Goal: Transaction & Acquisition: Purchase product/service

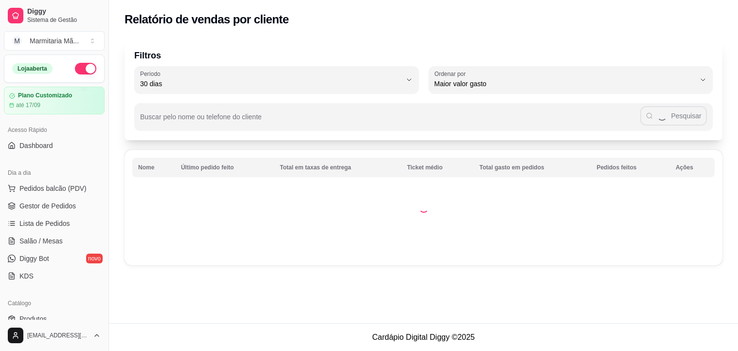
select select "30"
select select "HIGHEST_TOTAL_SPENT_WITH_ORDERS"
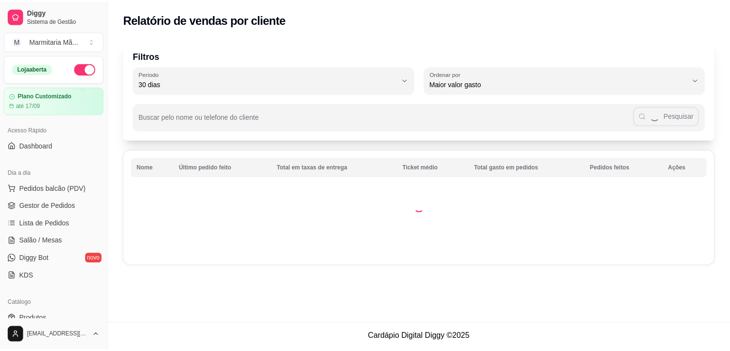
scroll to position [236, 0]
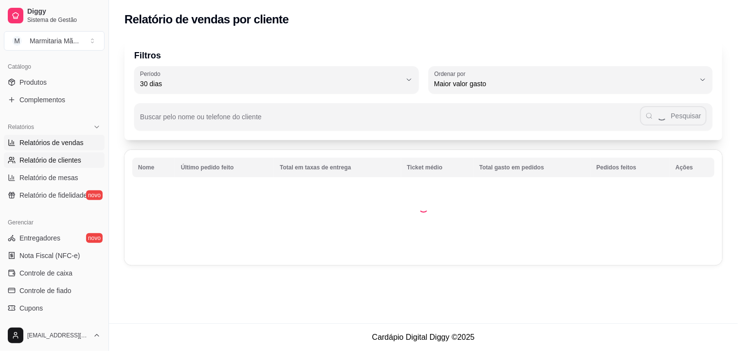
select select "ALL"
select select "0"
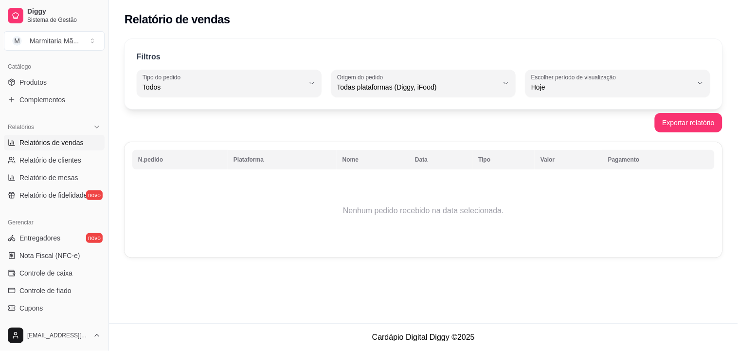
click at [314, 87] on icon "button" at bounding box center [312, 83] width 8 height 8
click at [283, 229] on td "Nenhum pedido recebido na data selecionada." at bounding box center [423, 211] width 582 height 78
click at [701, 88] on button "Escolher período de visualização Hoje" at bounding box center [617, 83] width 185 height 27
click at [587, 128] on span "Ontem" at bounding box center [613, 126] width 153 height 9
type input "1"
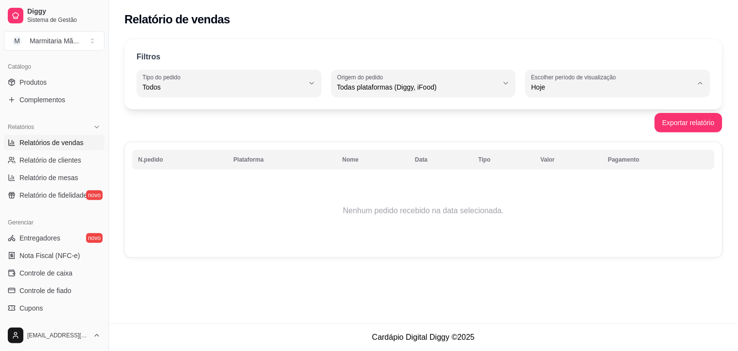
select select "1"
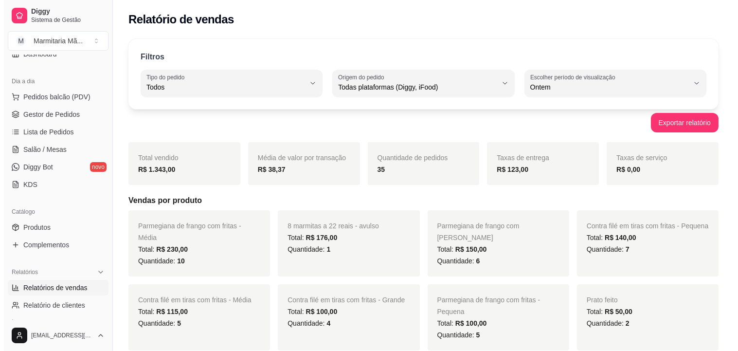
scroll to position [71, 0]
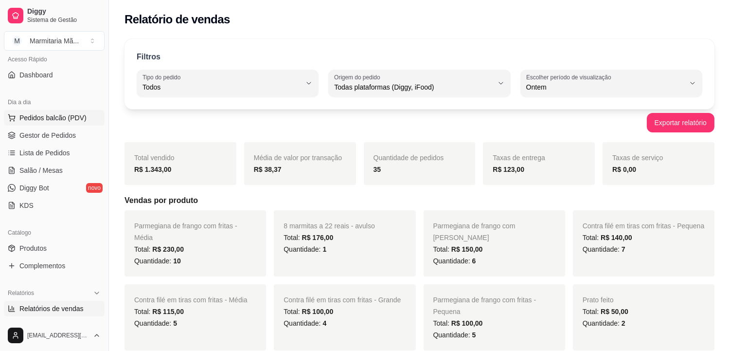
click at [77, 113] on span "Pedidos balcão (PDV)" at bounding box center [52, 118] width 67 height 10
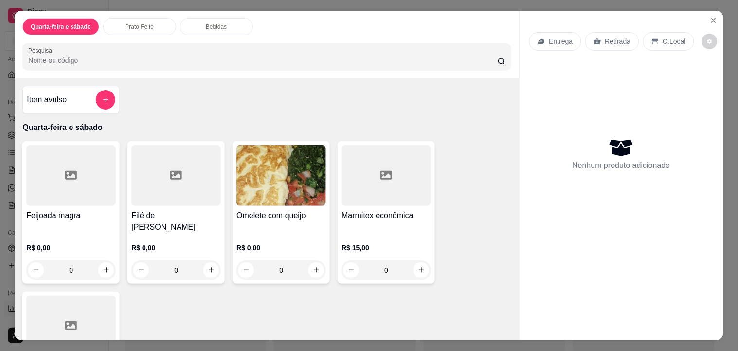
click at [73, 178] on div at bounding box center [70, 175] width 89 height 61
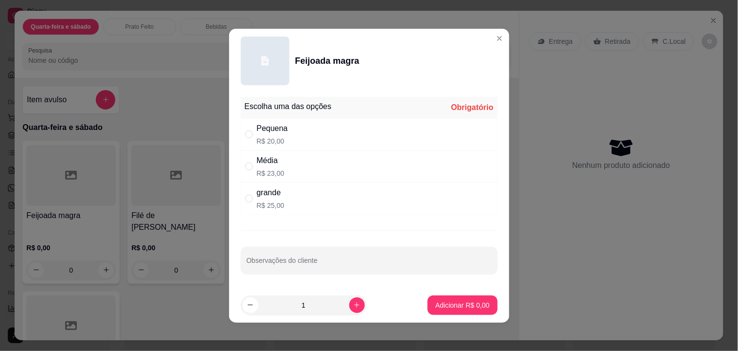
click at [261, 196] on div "grande" at bounding box center [271, 193] width 28 height 12
radio input "true"
click at [351, 303] on button "increase-product-quantity" at bounding box center [356, 304] width 15 height 15
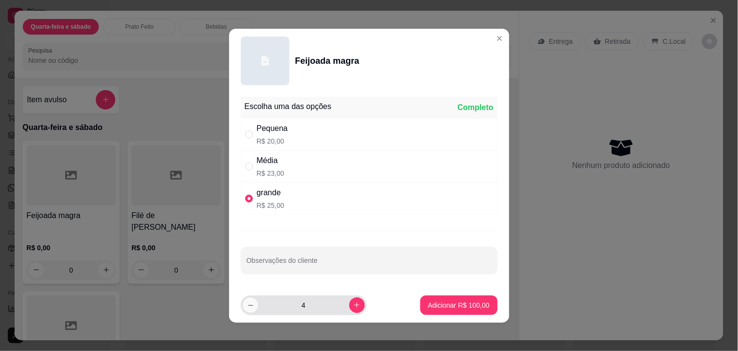
click at [247, 305] on icon "decrease-product-quantity" at bounding box center [250, 304] width 7 height 7
type input "3"
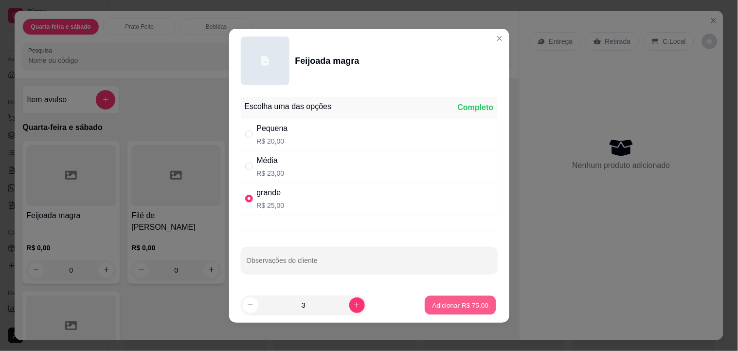
click at [435, 310] on button "Adicionar R$ 75,00" at bounding box center [460, 304] width 71 height 19
type input "3"
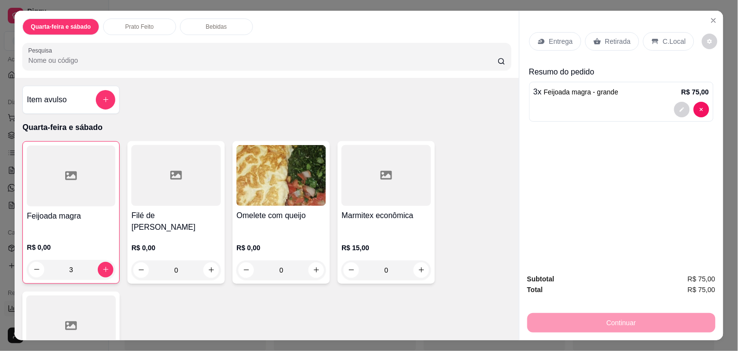
click at [377, 260] on div "0" at bounding box center [385, 269] width 89 height 19
click at [377, 254] on div "Escolha a sua marmita Escolha 1 opção. Obrigatório Feijoada magra completa R$ 0…" at bounding box center [369, 190] width 285 height 214
click at [180, 211] on h4 "Filé de [PERSON_NAME]" at bounding box center [175, 221] width 89 height 23
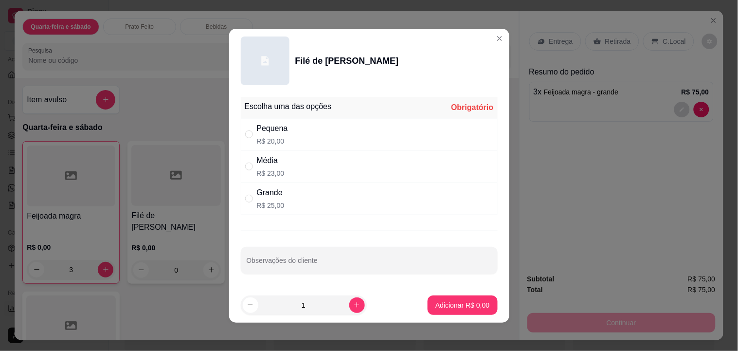
click at [261, 170] on p "R$ 23,00" at bounding box center [271, 173] width 28 height 10
radio input "true"
click at [435, 309] on p "Adicionar R$ 23,00" at bounding box center [460, 304] width 56 height 9
type input "1"
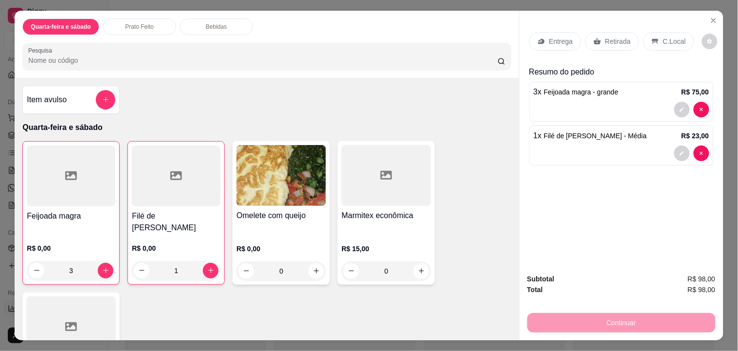
click at [186, 210] on h4 "Filé de [PERSON_NAME]" at bounding box center [176, 221] width 88 height 23
click at [179, 210] on h4 "Filé de [PERSON_NAME]" at bounding box center [176, 221] width 88 height 23
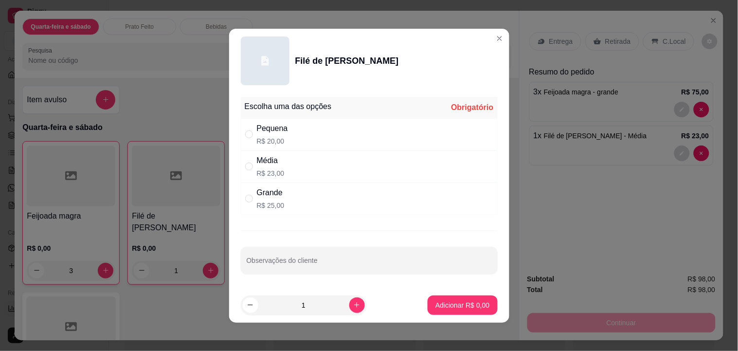
click at [257, 133] on div "Pequena" at bounding box center [272, 129] width 31 height 12
radio input "true"
click at [434, 299] on button "Adicionar R$ 20,00" at bounding box center [460, 304] width 71 height 19
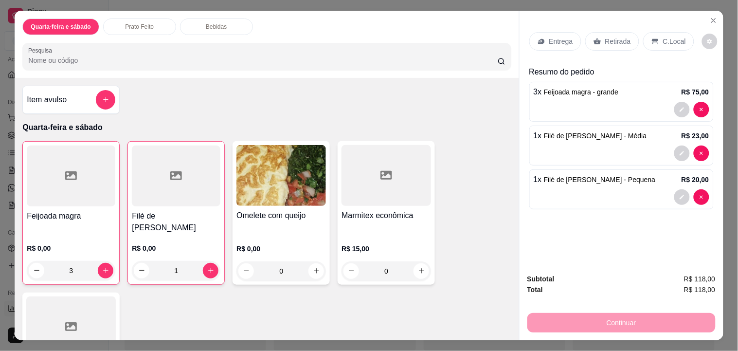
click at [549, 41] on p "Entrega" at bounding box center [561, 41] width 24 height 10
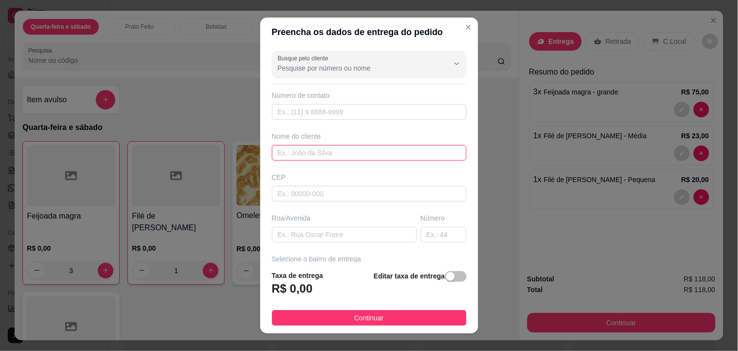
click at [380, 158] on input "text" at bounding box center [369, 153] width 194 height 16
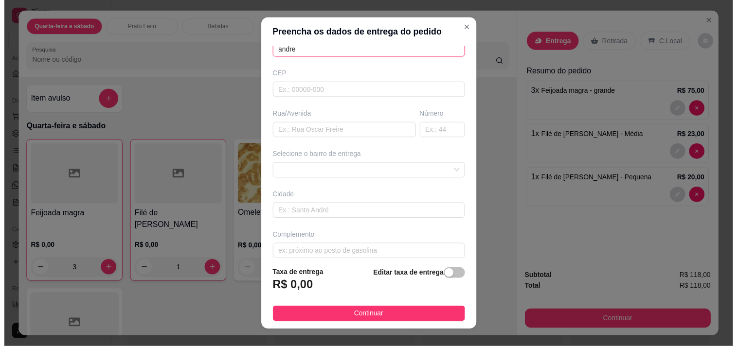
scroll to position [101, 0]
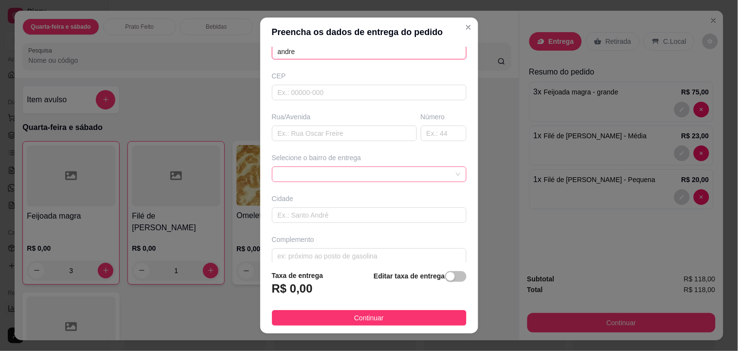
click at [439, 174] on span at bounding box center [369, 174] width 183 height 15
type input "andre"
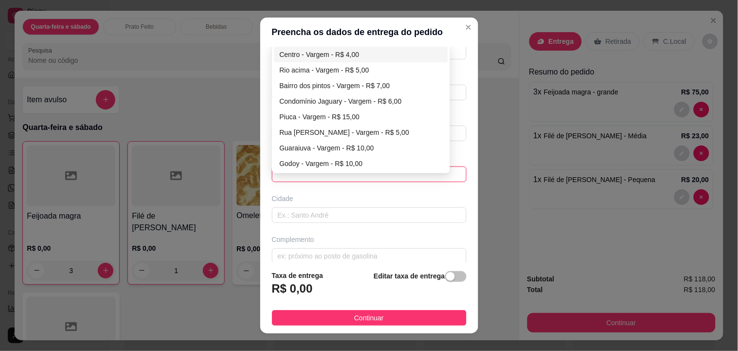
click at [366, 146] on div "Guaraiuva - Vargem - R$ 10,00" at bounding box center [361, 147] width 163 height 11
type input "Vargem"
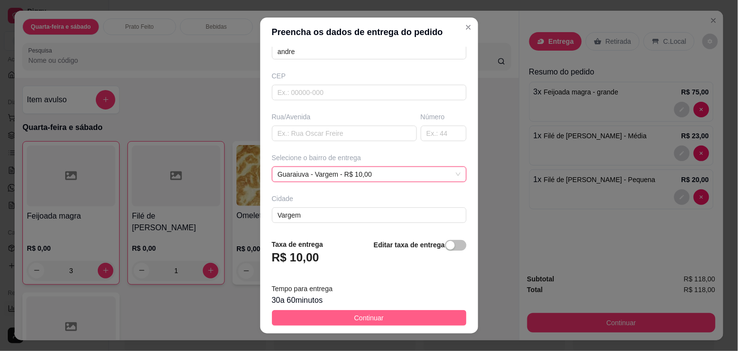
click at [394, 317] on button "Continuar" at bounding box center [369, 318] width 194 height 16
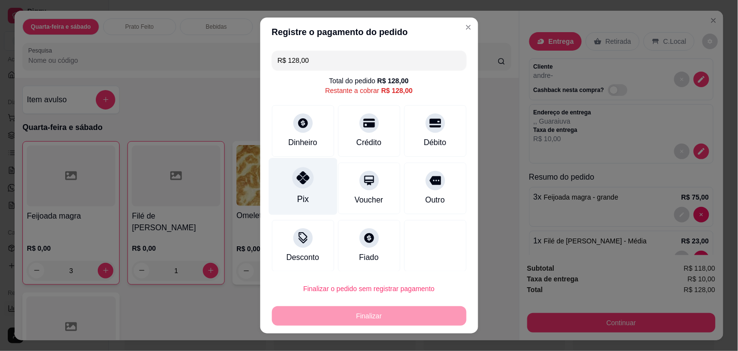
click at [297, 195] on div "Pix" at bounding box center [303, 199] width 12 height 13
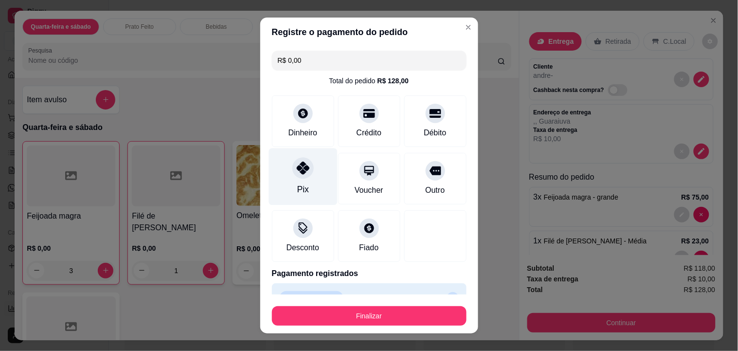
type input "R$ 0,00"
click at [411, 310] on button "Finalizar" at bounding box center [369, 315] width 189 height 19
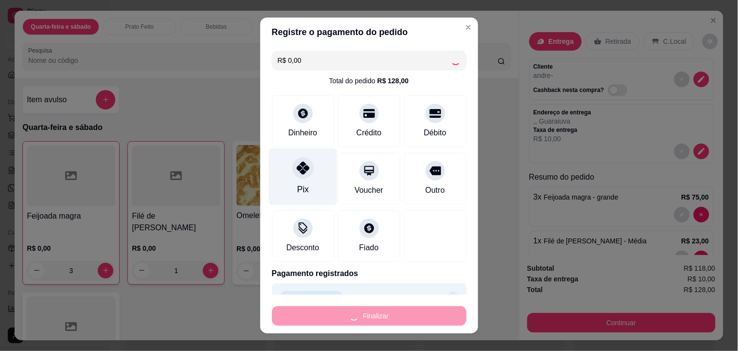
type input "0"
type input "-R$ 128,00"
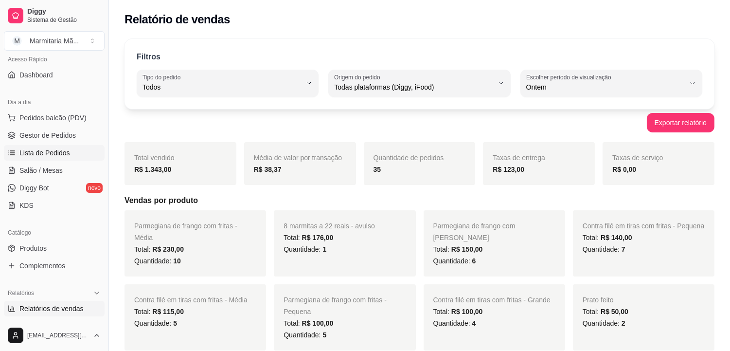
click at [57, 151] on span "Lista de Pedidos" at bounding box center [44, 153] width 51 height 10
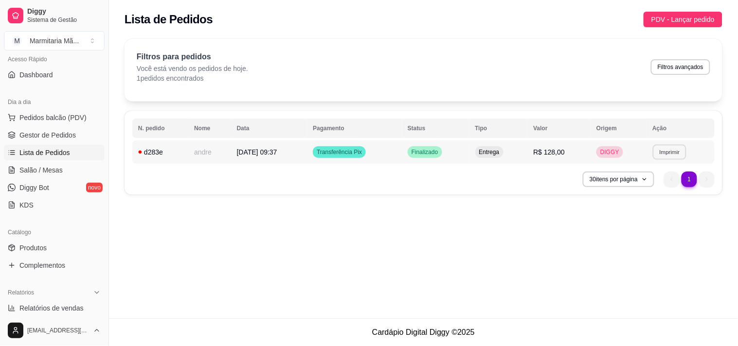
click at [668, 153] on button "Imprimir" at bounding box center [670, 151] width 34 height 15
click at [637, 191] on button "IMPRESSORA" at bounding box center [653, 185] width 68 height 15
